Goal: Information Seeking & Learning: Learn about a topic

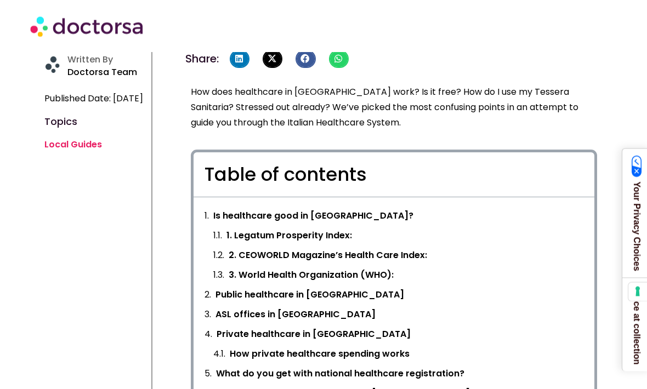
scroll to position [315, 0]
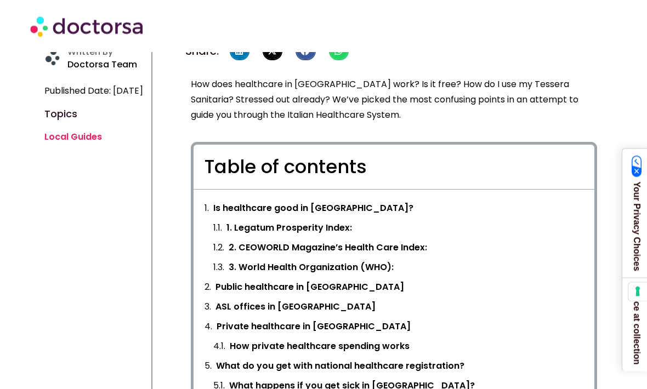
click at [79, 144] on link "Local Guides" at bounding box center [73, 137] width 58 height 13
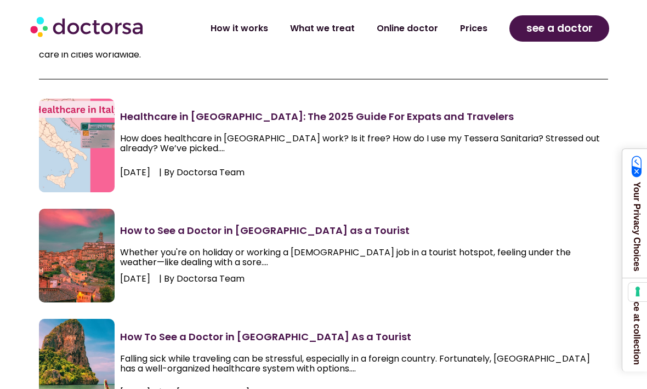
scroll to position [87, 0]
click at [198, 232] on link "How to See a Doctor in Italy as a Tourist" at bounding box center [264, 231] width 289 height 14
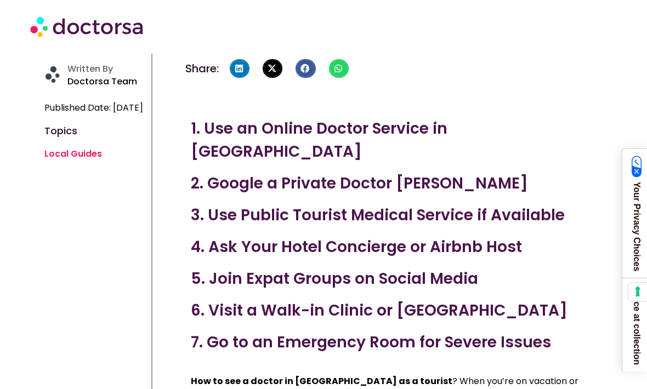
scroll to position [294, 0]
click at [381, 130] on h3 "1. Use an Online Doctor Service in [GEOGRAPHIC_DATA]" at bounding box center [394, 141] width 406 height 46
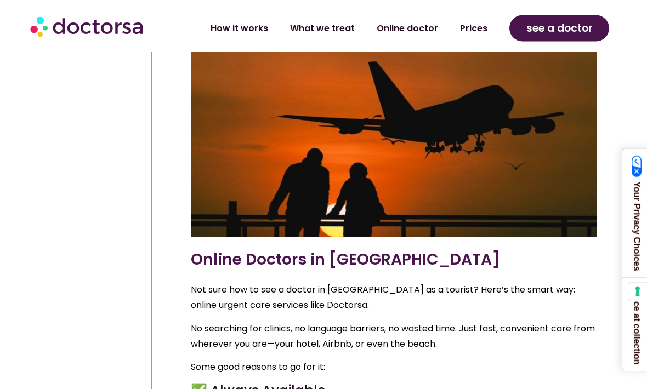
scroll to position [1153, 0]
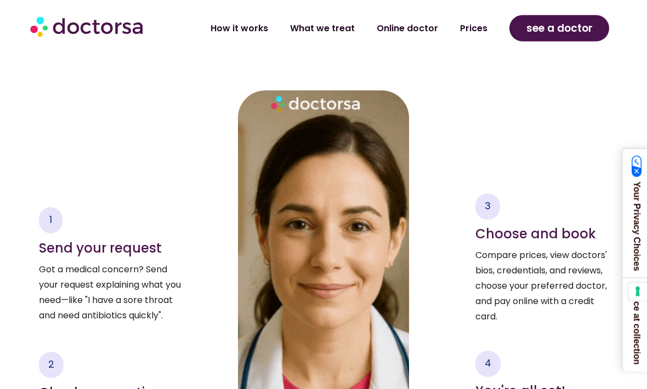
scroll to position [1651, 0]
